Goal: Task Accomplishment & Management: Manage account settings

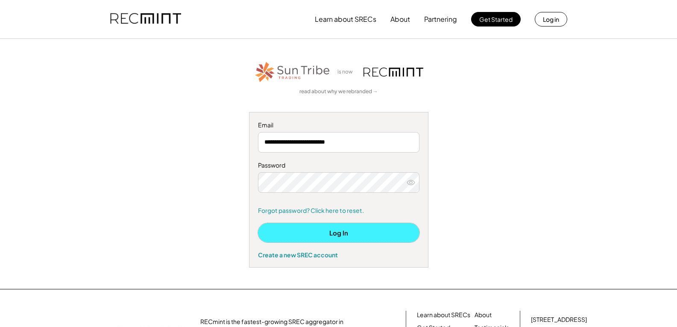
click at [343, 231] on button "Log In" at bounding box center [338, 232] width 161 height 19
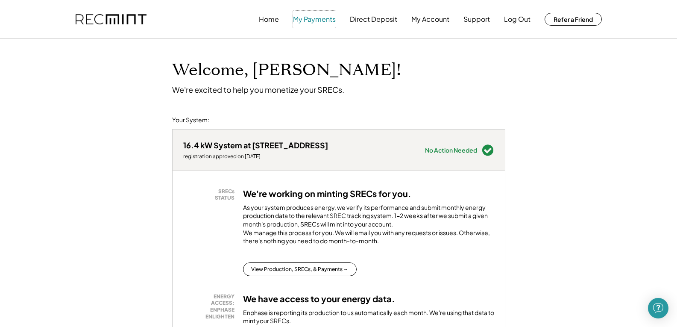
click at [321, 23] on button "My Payments" at bounding box center [314, 19] width 43 height 17
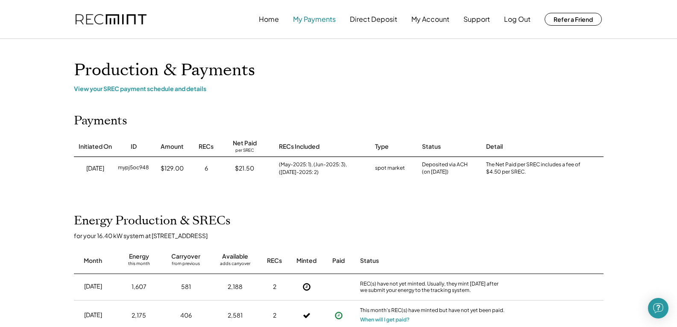
click at [313, 19] on button "My Payments" at bounding box center [314, 19] width 43 height 17
click at [519, 20] on button "Log Out" at bounding box center [517, 19] width 26 height 17
